Goal: Find specific page/section: Find specific page/section

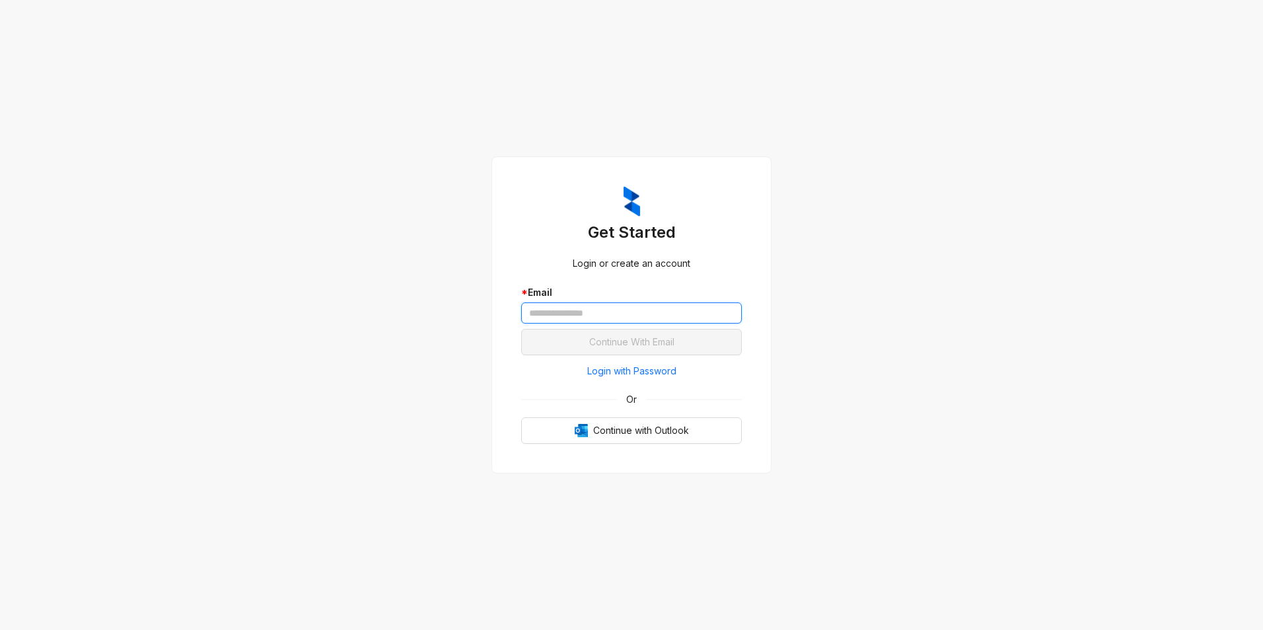
click at [635, 315] on input "text" at bounding box center [631, 312] width 221 height 21
type input "**********"
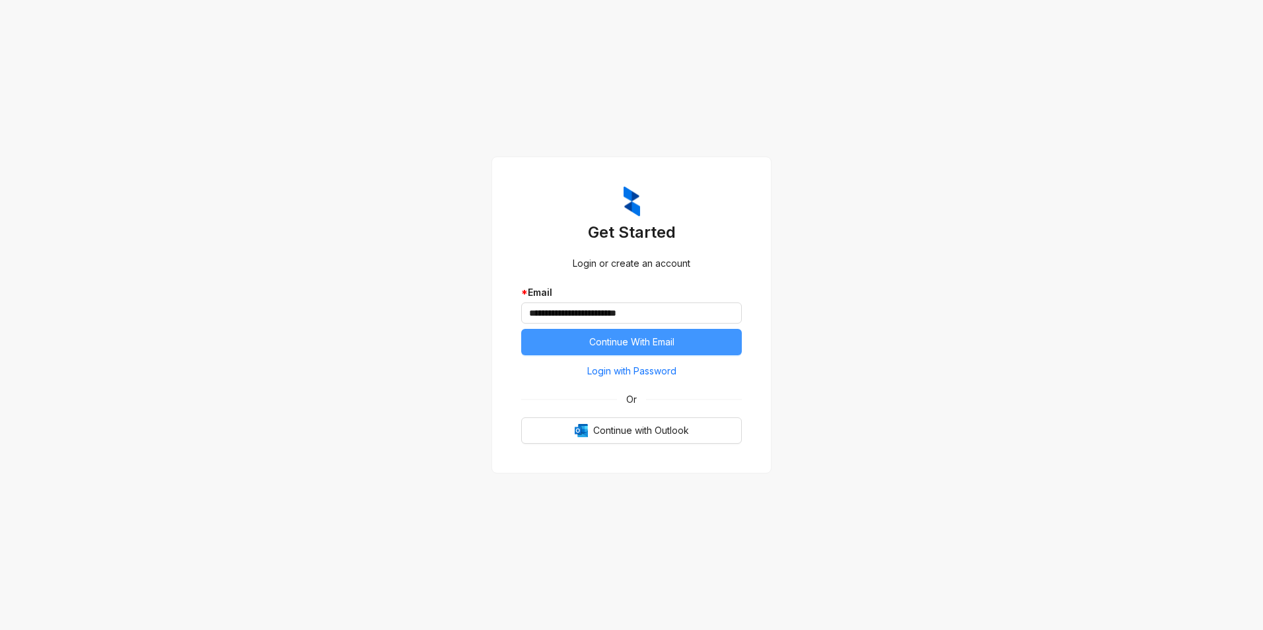
click at [635, 343] on span "Continue With Email" at bounding box center [631, 342] width 85 height 15
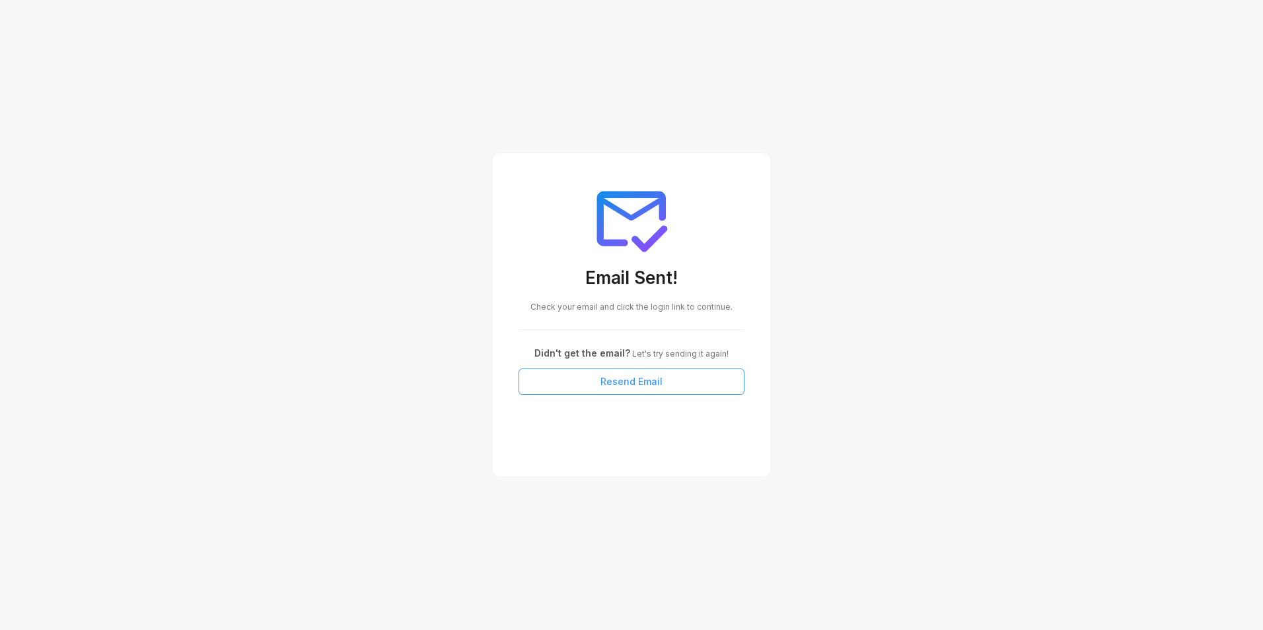
click at [621, 384] on span "Resend Email" at bounding box center [631, 381] width 62 height 15
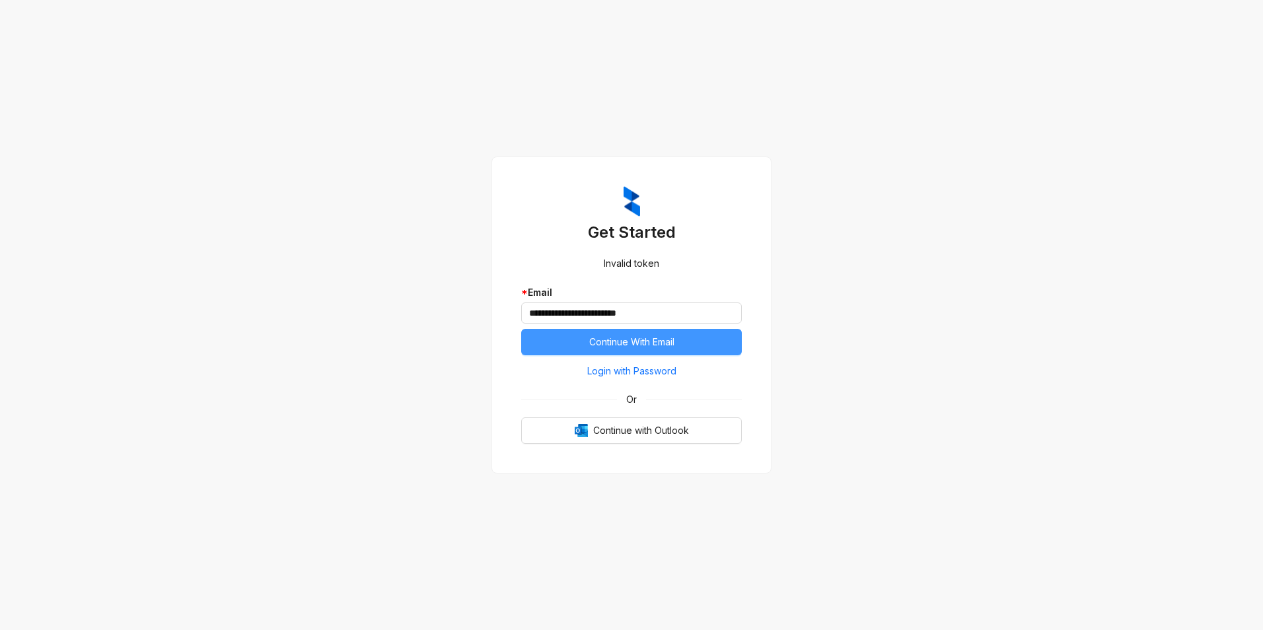
click at [605, 350] on button "Continue With Email" at bounding box center [631, 342] width 221 height 26
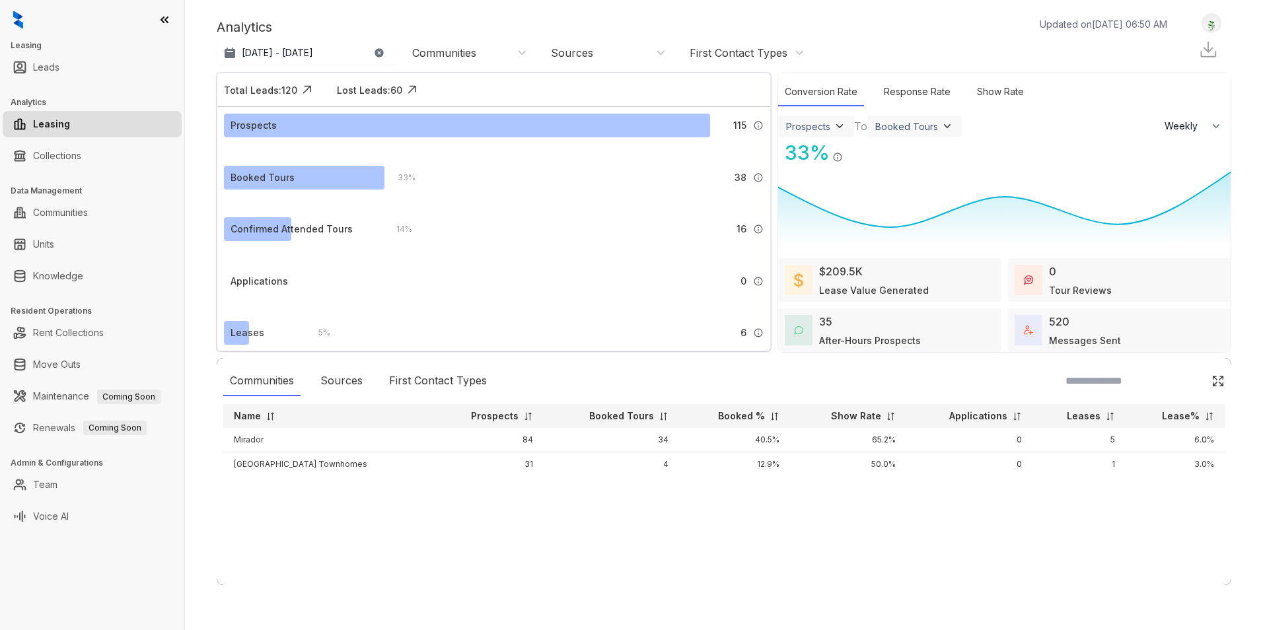
select select "******"
click at [63, 330] on link "Rent Collections" at bounding box center [68, 333] width 71 height 26
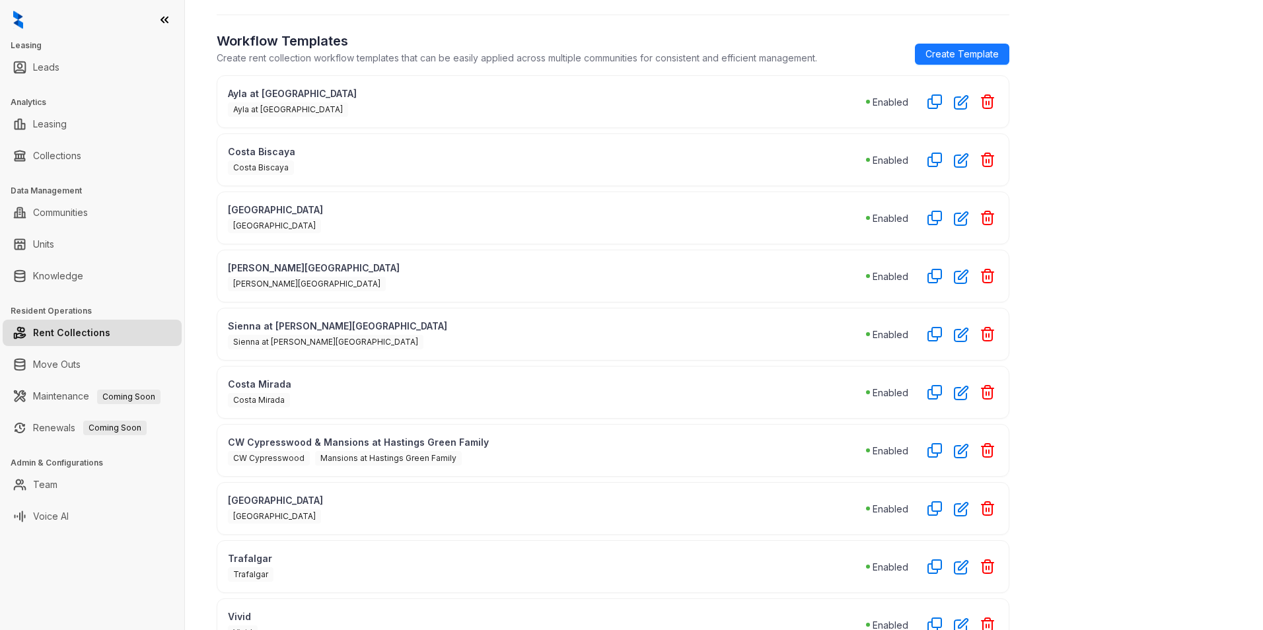
scroll to position [421, 0]
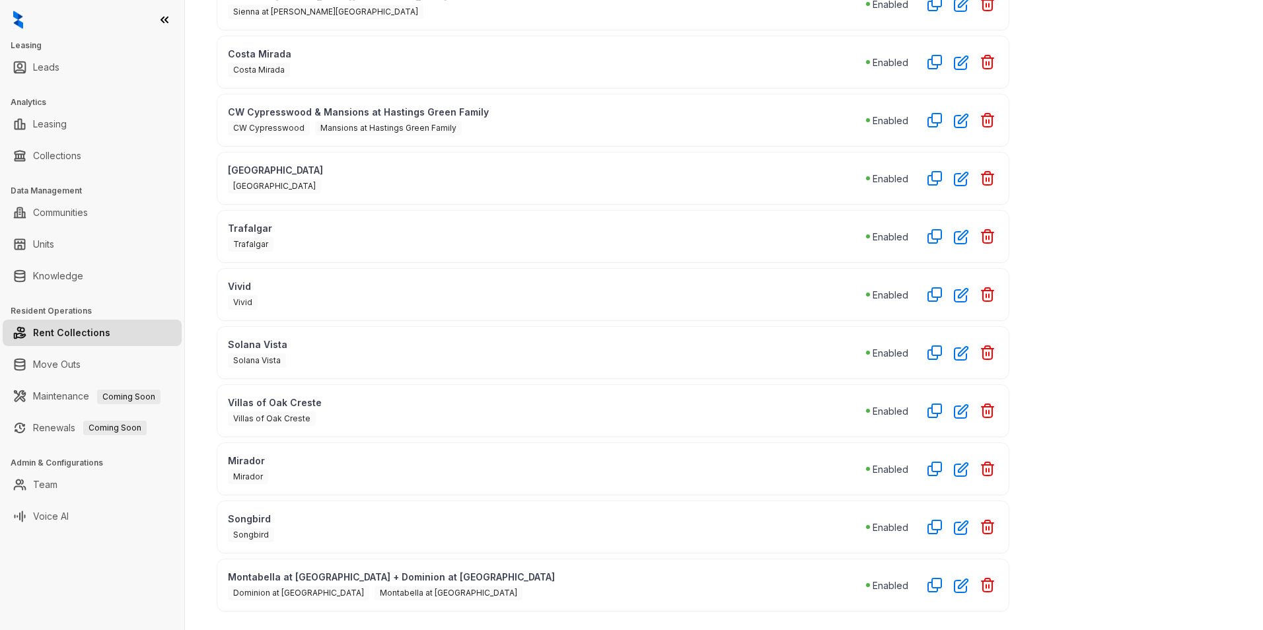
click at [313, 481] on div "Mirador" at bounding box center [547, 476] width 638 height 17
click at [65, 519] on link "Voice AI" at bounding box center [51, 516] width 36 height 26
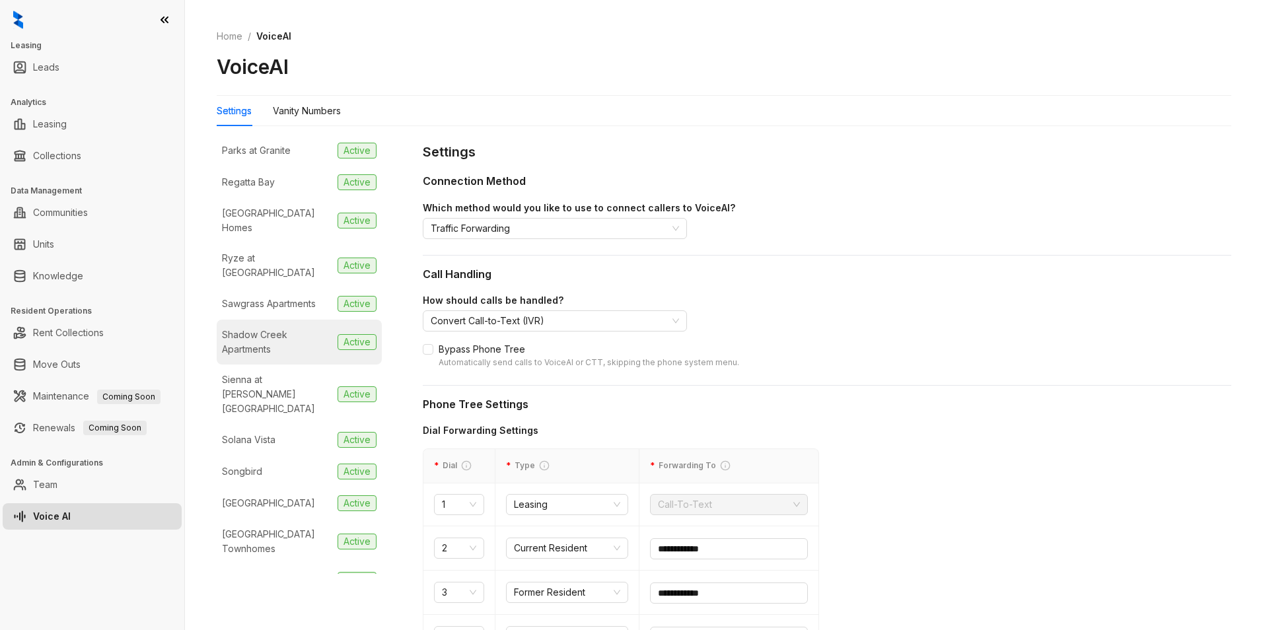
scroll to position [822, 0]
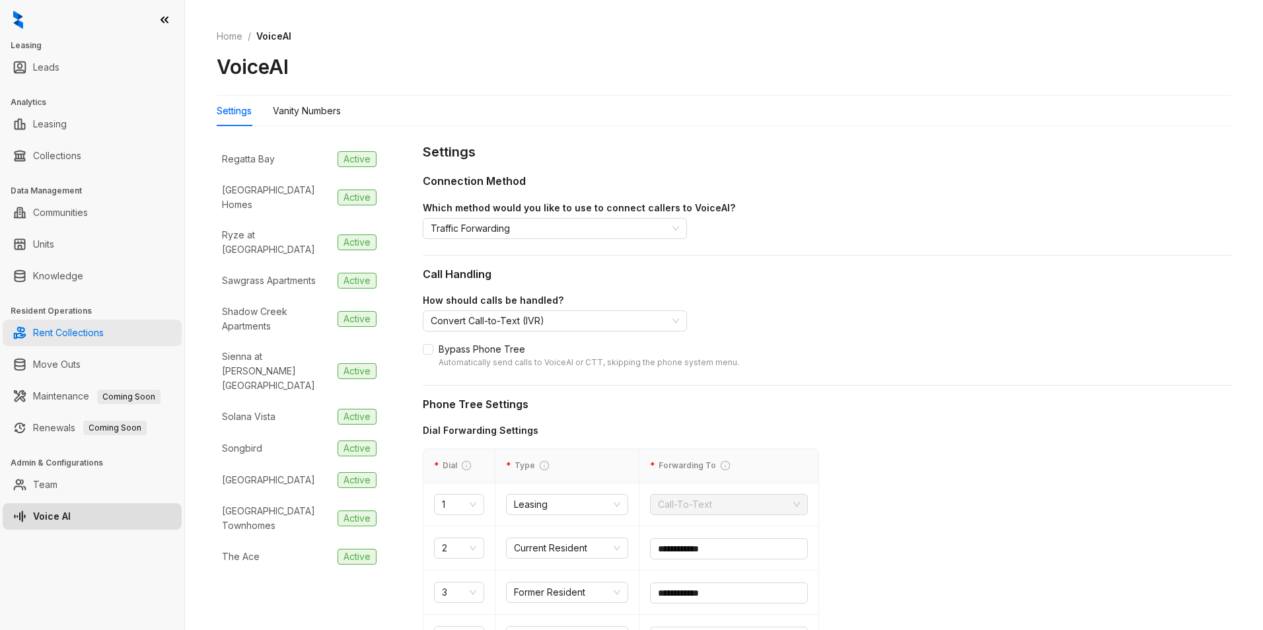
click at [61, 336] on link "Rent Collections" at bounding box center [68, 333] width 71 height 26
